Goal: Check status: Check status

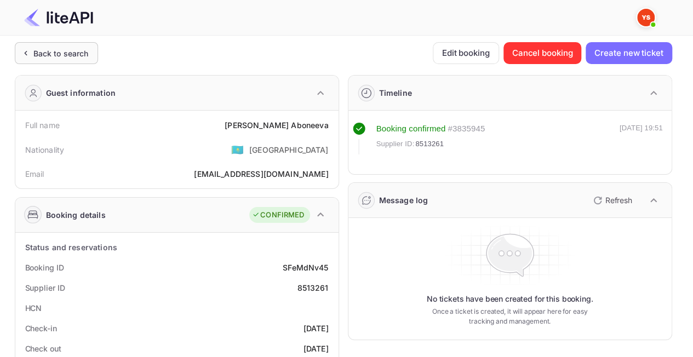
drag, startPoint x: 0, startPoint y: 0, endPoint x: 62, endPoint y: 51, distance: 80.6
click at [62, 51] on div "Back to search" at bounding box center [60, 54] width 55 height 12
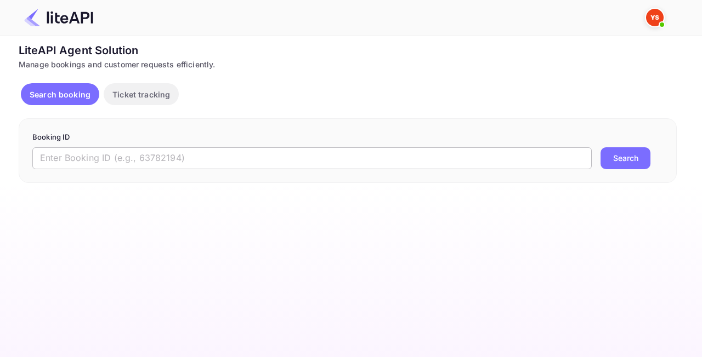
click at [208, 149] on input "text" at bounding box center [311, 158] width 559 height 22
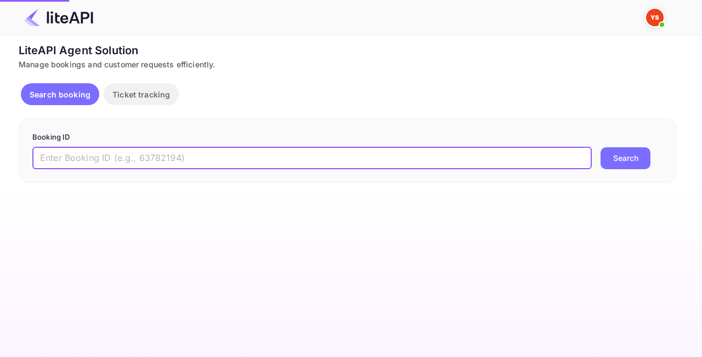
paste input "8866284"
click at [631, 157] on button "Search" at bounding box center [625, 158] width 50 height 22
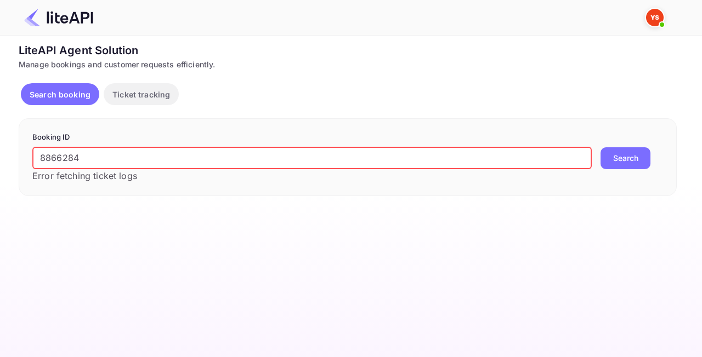
click at [367, 158] on input "8866284" at bounding box center [311, 158] width 559 height 22
click at [0, 156] on div "Unsaved Changes Ticket Affiliate URL https://www.nuitee.com/ Business partner n…" at bounding box center [344, 116] width 688 height 161
paste input "26123"
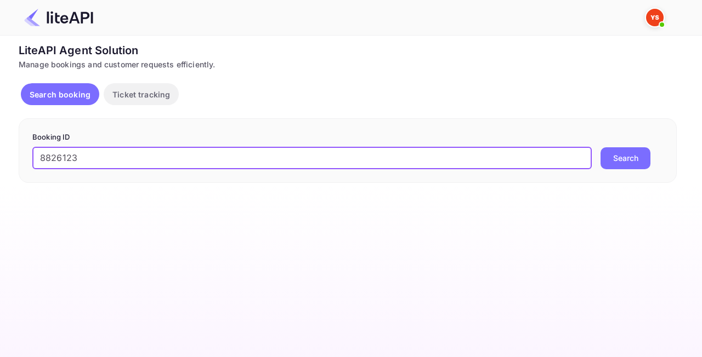
type input "8826123"
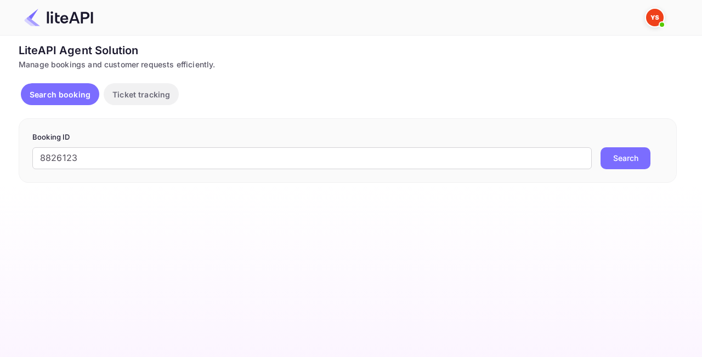
click at [652, 162] on div "8826123 ​ Search" at bounding box center [347, 158] width 630 height 22
click at [646, 162] on button "Search" at bounding box center [625, 158] width 50 height 22
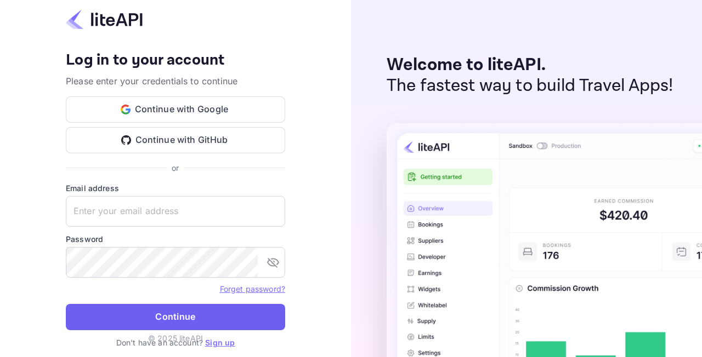
type input "[EMAIL_ADDRESS][DOMAIN_NAME]"
click at [144, 308] on button "Continue" at bounding box center [175, 317] width 219 height 26
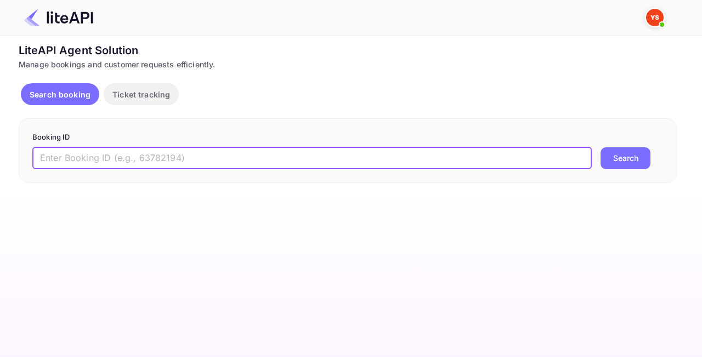
click at [157, 156] on input "text" at bounding box center [311, 158] width 559 height 22
paste input "8826123"
type input "8826123"
click at [622, 164] on button "Search" at bounding box center [625, 158] width 50 height 22
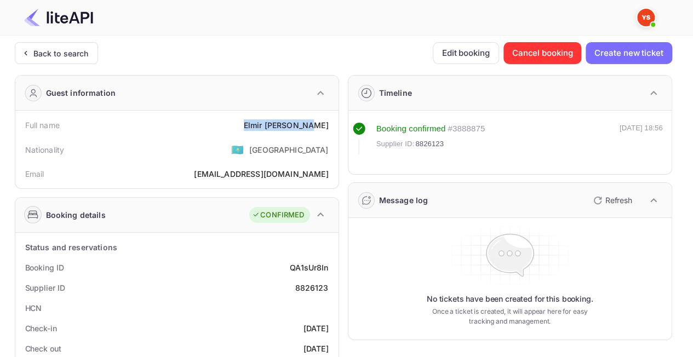
drag, startPoint x: 284, startPoint y: 125, endPoint x: 332, endPoint y: 125, distance: 48.2
click at [332, 125] on div "Full name [PERSON_NAME]" at bounding box center [177, 125] width 315 height 20
copy div "[PERSON_NAME]"
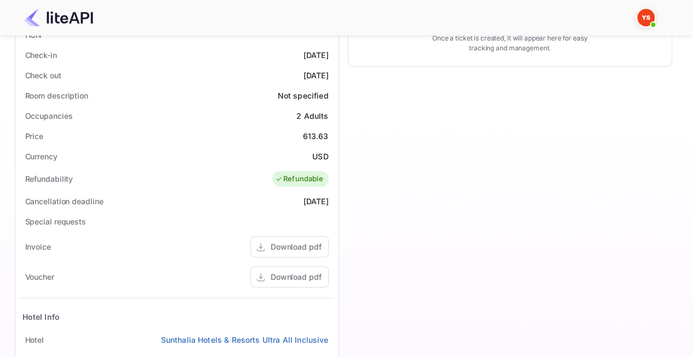
scroll to position [274, 0]
drag, startPoint x: 327, startPoint y: 134, endPoint x: 288, endPoint y: 134, distance: 38.4
click at [288, 134] on div "Price 613.63" at bounding box center [177, 136] width 315 height 20
copy div "613.63"
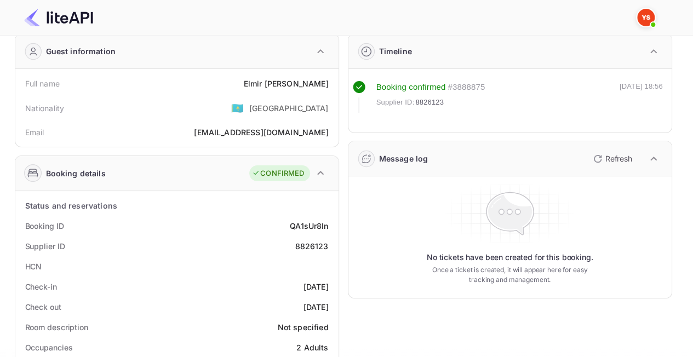
scroll to position [0, 0]
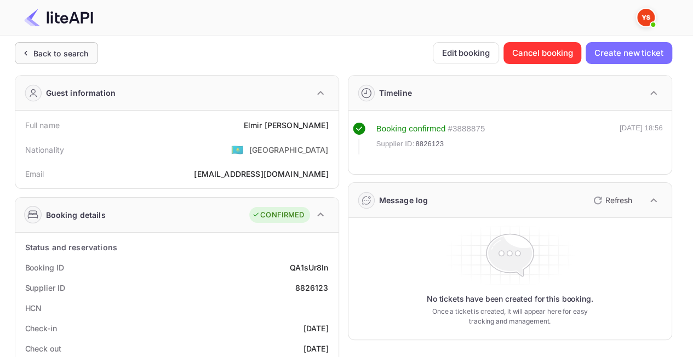
click at [44, 44] on div "Back to search" at bounding box center [56, 53] width 83 height 22
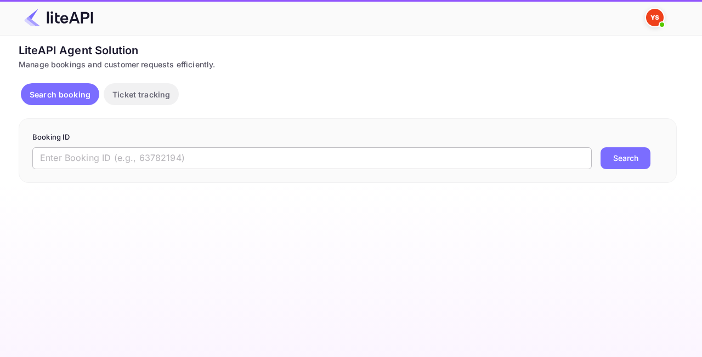
click at [112, 158] on input "text" at bounding box center [311, 158] width 559 height 22
paste input "8830801"
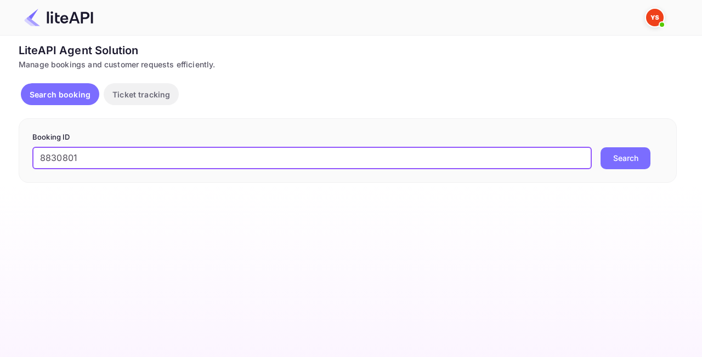
type input "8830801"
click at [629, 153] on button "Search" at bounding box center [625, 158] width 50 height 22
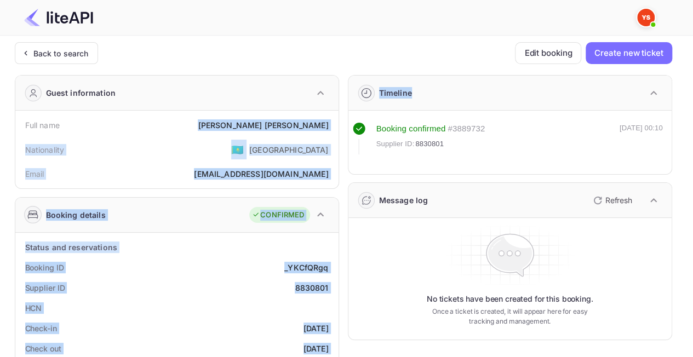
drag, startPoint x: 268, startPoint y: 127, endPoint x: 363, endPoint y: 123, distance: 95.5
click at [288, 117] on div "Full name Ani Petrosian" at bounding box center [177, 125] width 315 height 20
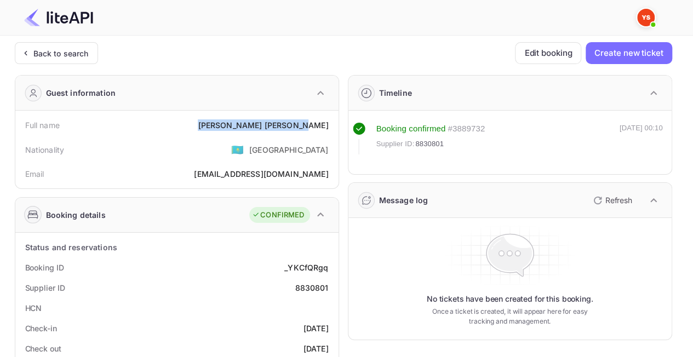
drag, startPoint x: 275, startPoint y: 122, endPoint x: 330, endPoint y: 128, distance: 55.2
click at [330, 128] on div "Full name Ani Petrosian" at bounding box center [177, 125] width 315 height 20
copy div "Ani Petrosian"
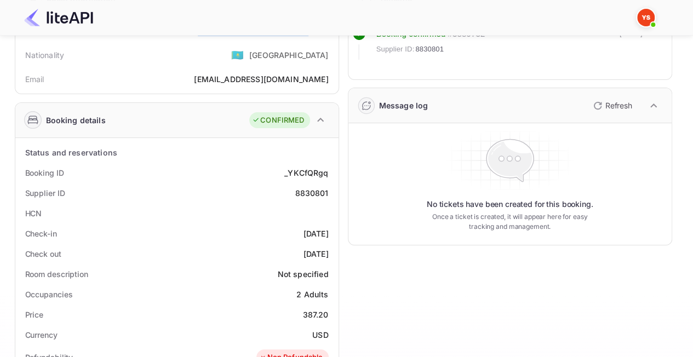
scroll to position [164, 0]
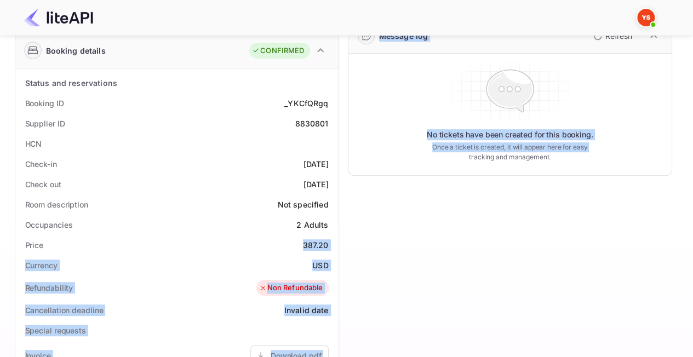
drag, startPoint x: 296, startPoint y: 244, endPoint x: 339, endPoint y: 241, distance: 42.8
click at [339, 241] on div "Guest information Full name Ani Petrosian Nationality 🇰🇿 Kazakhstan Email ani29…" at bounding box center [339, 261] width 667 height 718
copy div "387.20 Currency USD Refundability Non Refundable Cancellation deadline Invalid …"
click at [272, 239] on div "Price 387.20" at bounding box center [177, 245] width 315 height 20
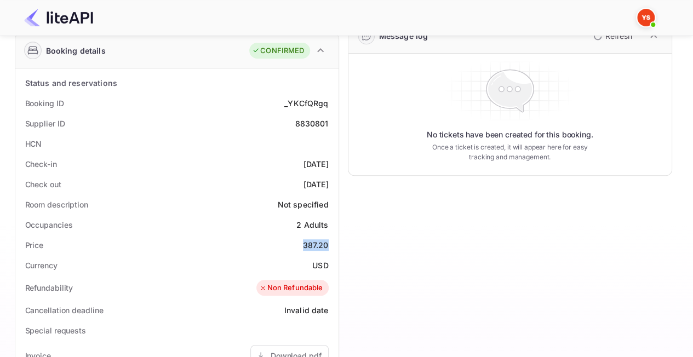
drag, startPoint x: 297, startPoint y: 243, endPoint x: 329, endPoint y: 239, distance: 32.1
click at [329, 239] on div "Price 387.20" at bounding box center [177, 245] width 315 height 20
copy div "387.20"
